Goal: Task Accomplishment & Management: Use online tool/utility

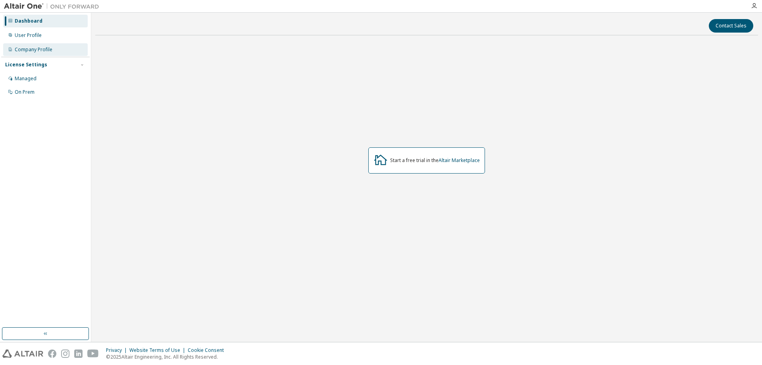
click at [39, 50] on div "Company Profile" at bounding box center [34, 49] width 38 height 6
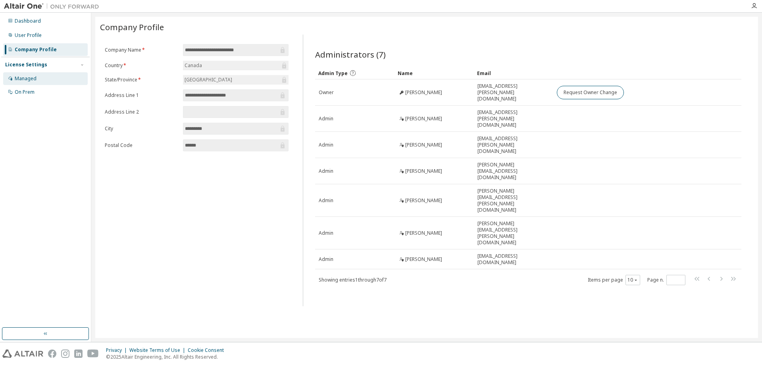
click at [27, 81] on div "Managed" at bounding box center [26, 78] width 22 height 6
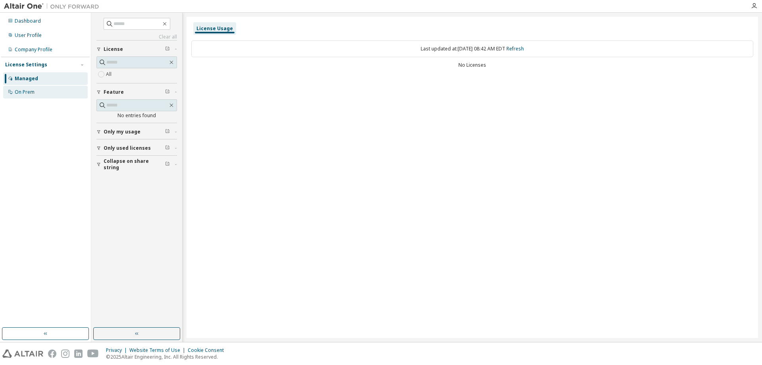
click at [27, 90] on div "On Prem" at bounding box center [25, 92] width 20 height 6
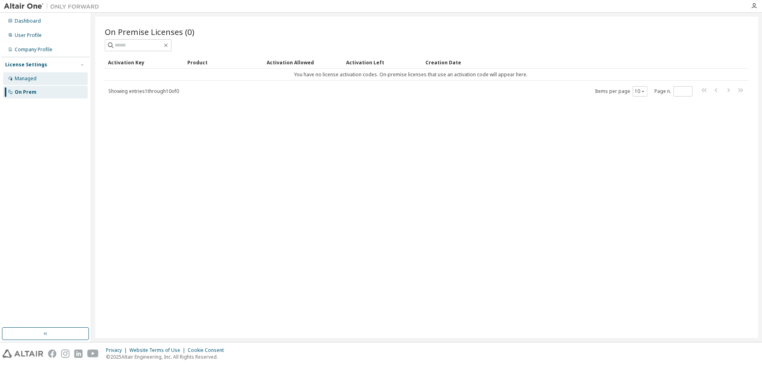
click at [30, 80] on div "Managed" at bounding box center [26, 78] width 22 height 6
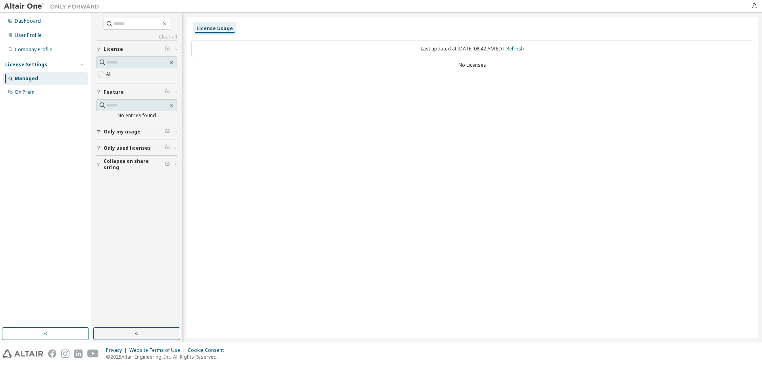
click at [434, 50] on div "Last updated at: [DATE] 08:42 AM EDT Refresh" at bounding box center [472, 48] width 562 height 17
click at [476, 65] on div "No Licenses" at bounding box center [472, 65] width 562 height 6
click at [33, 32] on div "User Profile" at bounding box center [28, 35] width 27 height 6
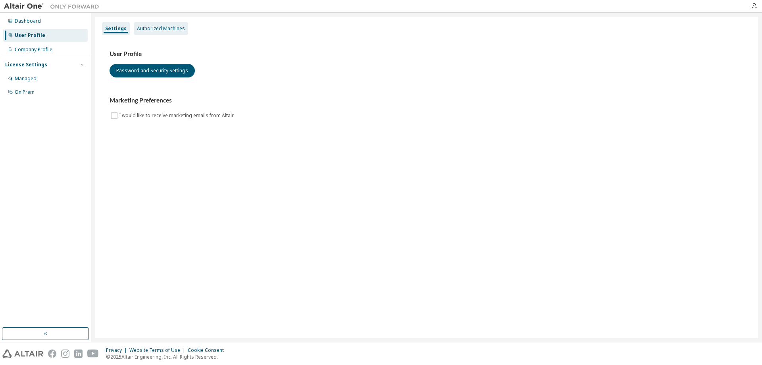
click at [145, 29] on div "Authorized Machines" at bounding box center [161, 28] width 48 height 6
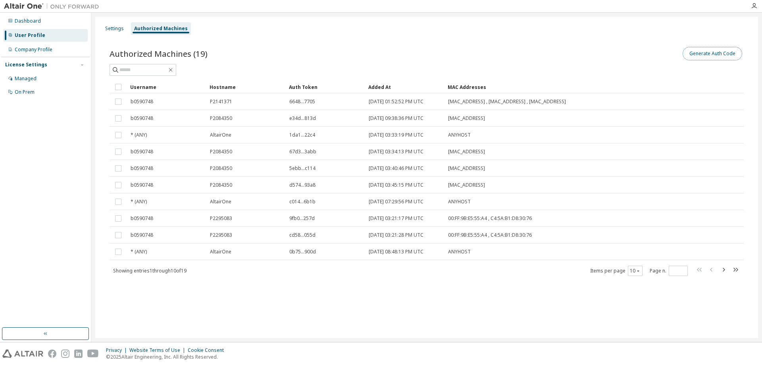
click at [702, 53] on button "Generate Auth Code" at bounding box center [713, 53] width 60 height 13
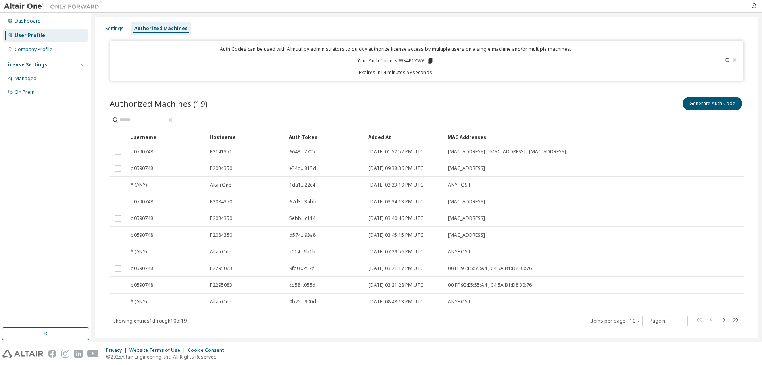
click at [410, 62] on p "Your Auth Code is: WS4P1YWV" at bounding box center [395, 60] width 77 height 7
copy p "WS4P1YWV"
click at [534, 23] on div "Settings Authorized Machines" at bounding box center [427, 28] width 654 height 14
